Goal: Transaction & Acquisition: Purchase product/service

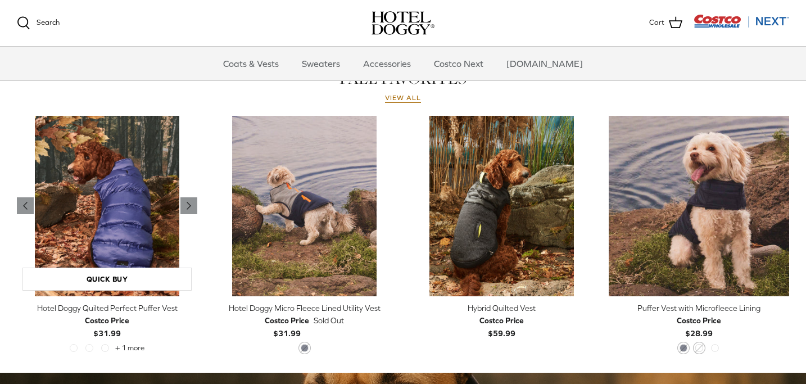
scroll to position [498, 0]
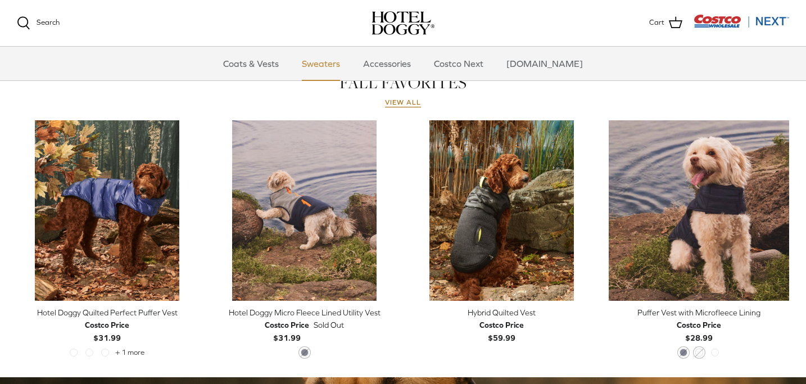
click at [341, 62] on link "Sweaters" at bounding box center [321, 64] width 58 height 34
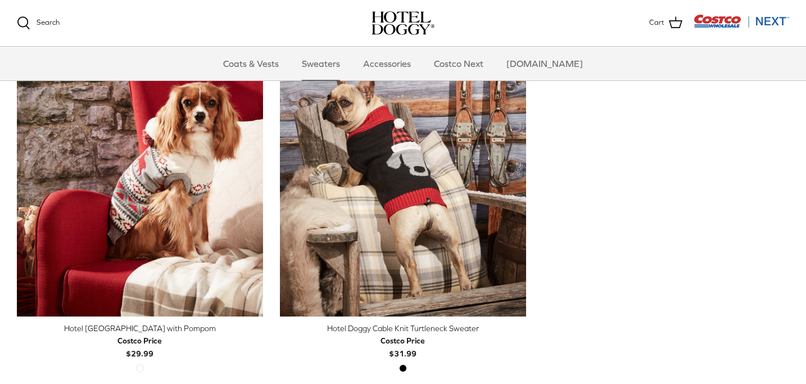
scroll to position [336, 0]
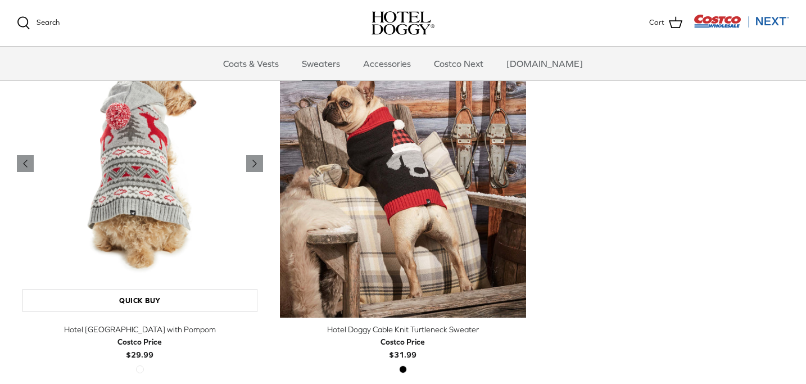
click at [185, 154] on img "Hotel Doggy Fair Isle Sweater with Pompom" at bounding box center [140, 163] width 246 height 307
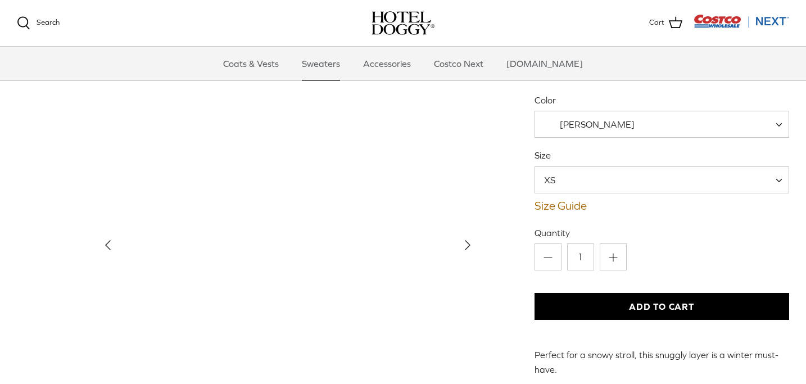
scroll to position [92, 0]
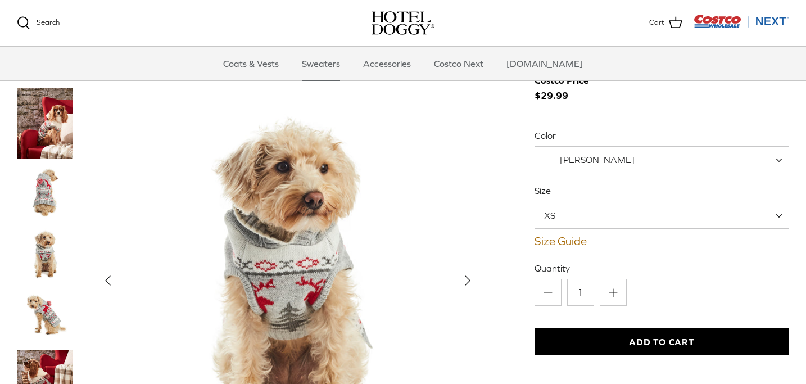
click at [624, 146] on span "[PERSON_NAME]" at bounding box center [661, 159] width 254 height 27
click at [588, 202] on span "XS" at bounding box center [661, 215] width 254 height 27
click at [46, 164] on img "Thumbnail Link" at bounding box center [45, 192] width 56 height 56
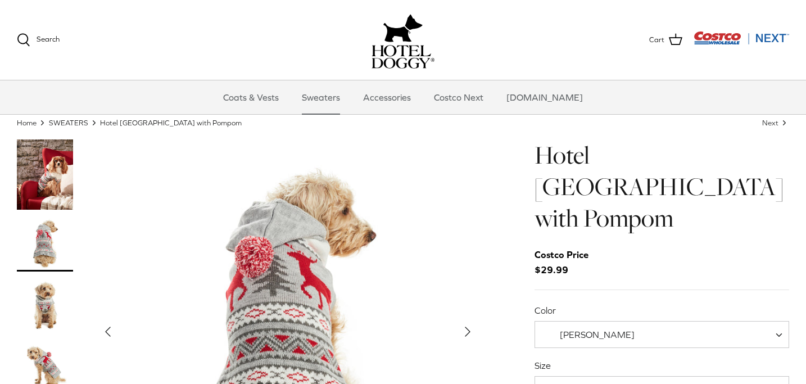
scroll to position [0, 0]
